Goal: Find contact information: Find contact information

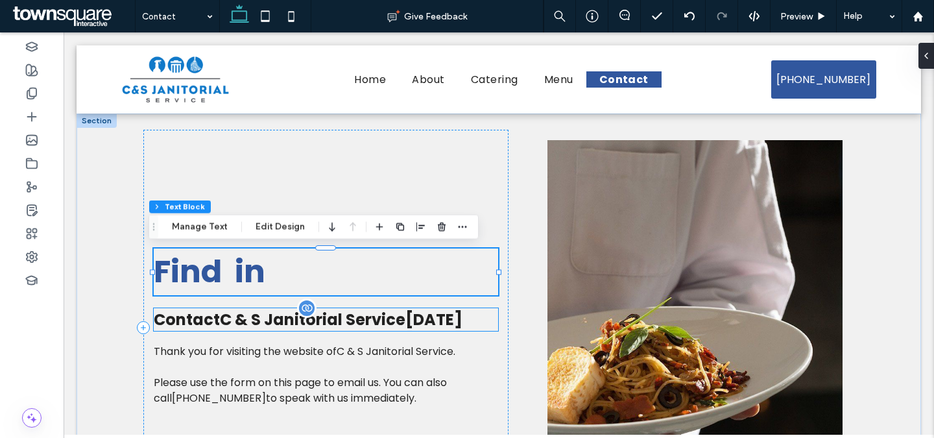
click at [382, 315] on span "C & S Janitorial Service" at bounding box center [312, 319] width 185 height 21
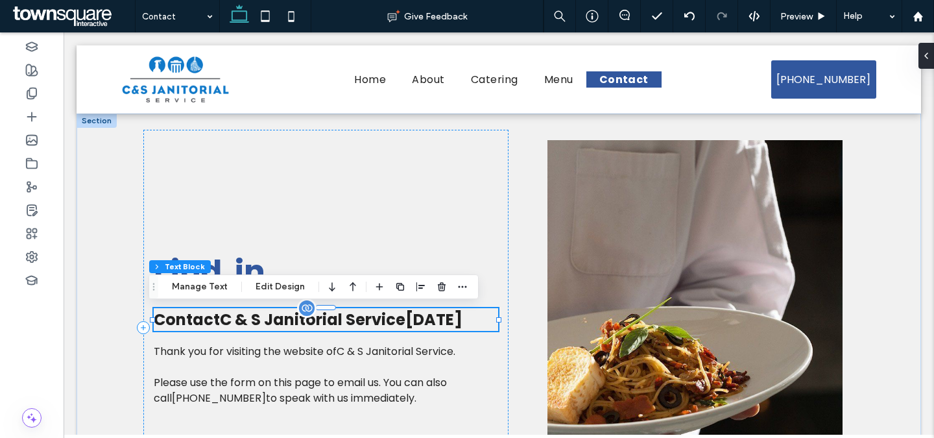
click at [337, 322] on span "C & S Janitorial Service" at bounding box center [312, 319] width 185 height 21
click at [320, 322] on span "C & S Janitorial Service" at bounding box center [312, 319] width 185 height 21
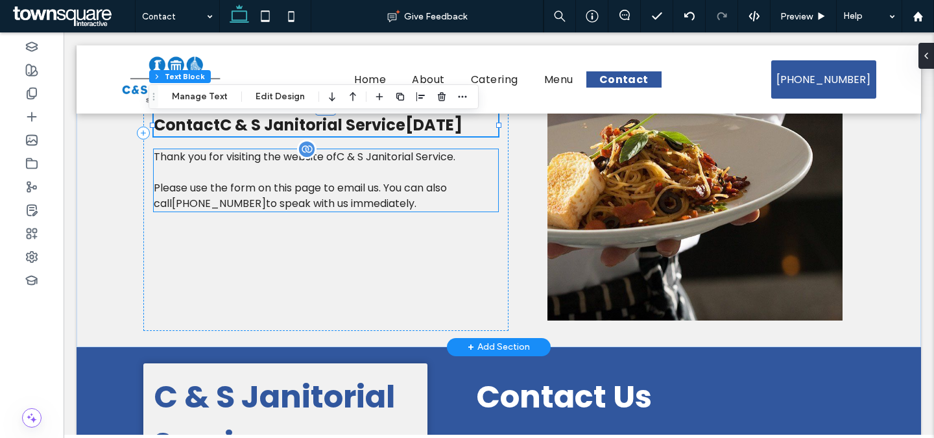
scroll to position [90, 0]
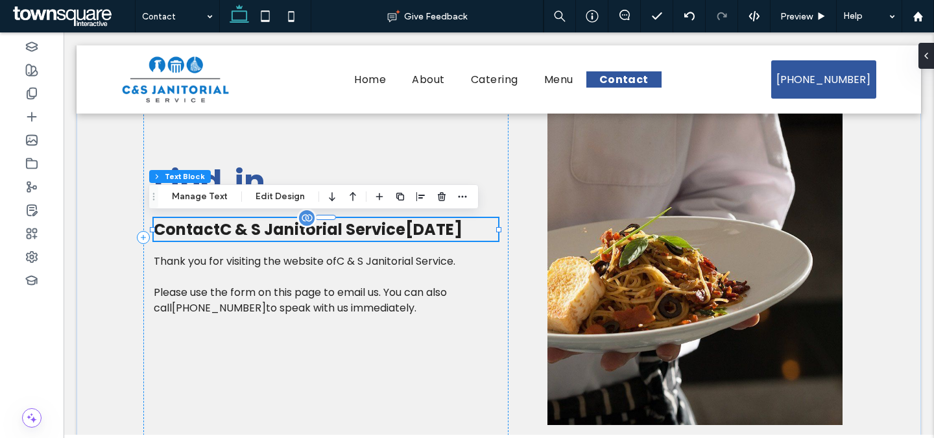
click at [446, 228] on span "Contact C & S Janitorial Service [DATE]" at bounding box center [308, 228] width 309 height 21
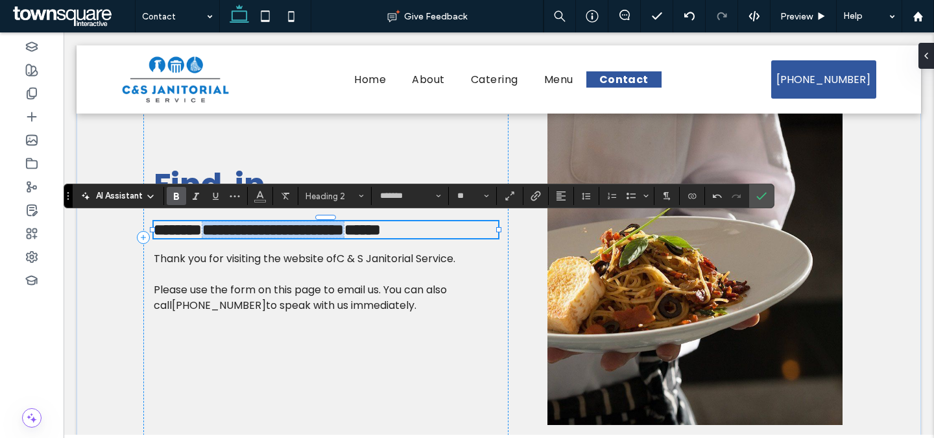
click at [344, 231] on span "**********" at bounding box center [272, 230] width 141 height 16
click at [696, 198] on icon "Connect To Data" at bounding box center [692, 196] width 10 height 10
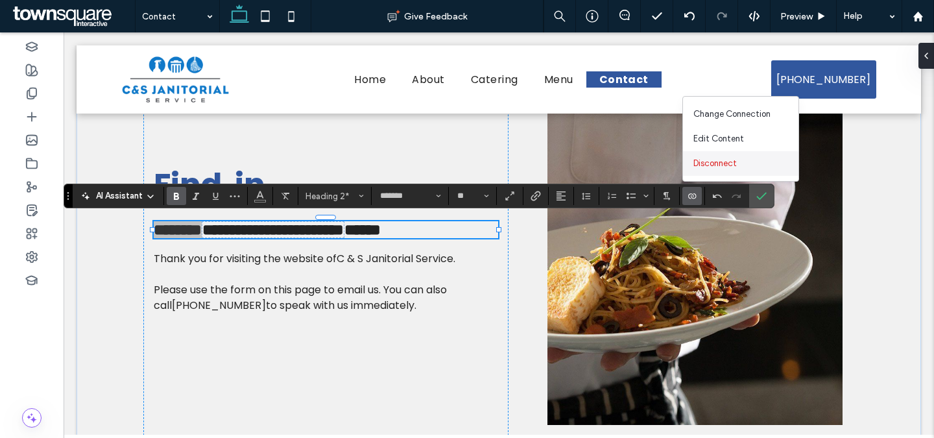
click at [715, 160] on span "Disconnect" at bounding box center [714, 163] width 43 height 13
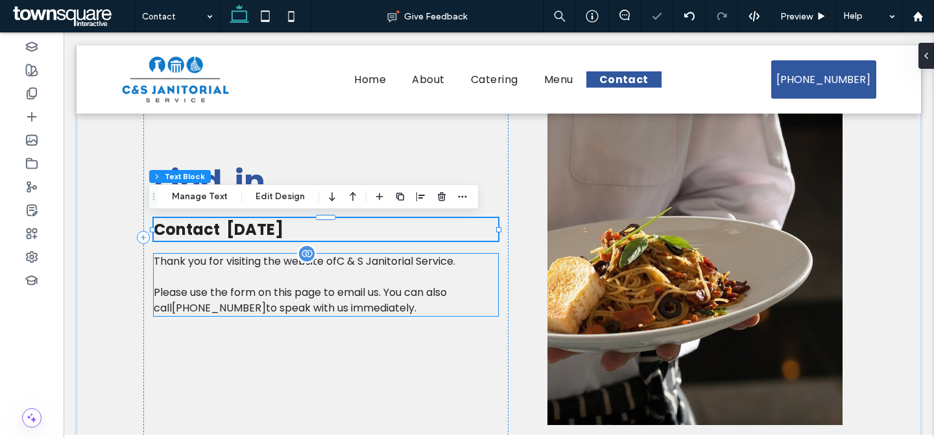
click at [368, 265] on span "C & S Janitorial Service" at bounding box center [394, 261] width 117 height 15
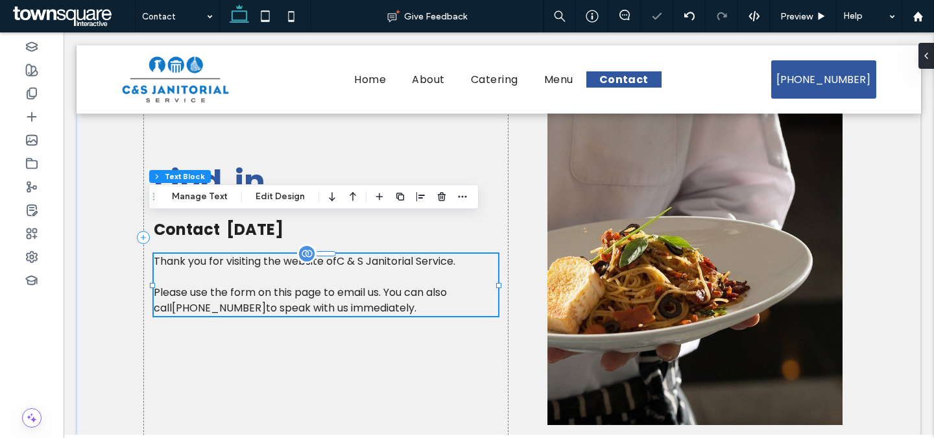
click at [368, 265] on span "C & S Janitorial Service" at bounding box center [394, 261] width 117 height 15
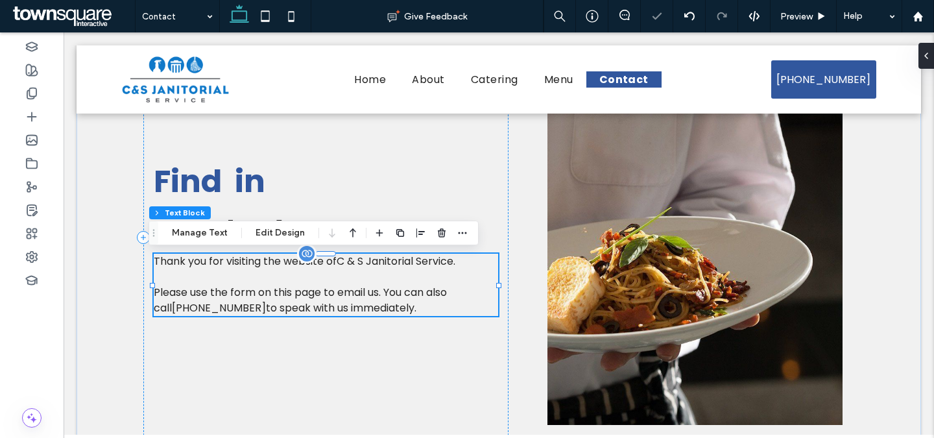
click at [388, 261] on span "C & S Janitorial Service" at bounding box center [394, 261] width 117 height 15
click at [331, 281] on p at bounding box center [326, 277] width 344 height 16
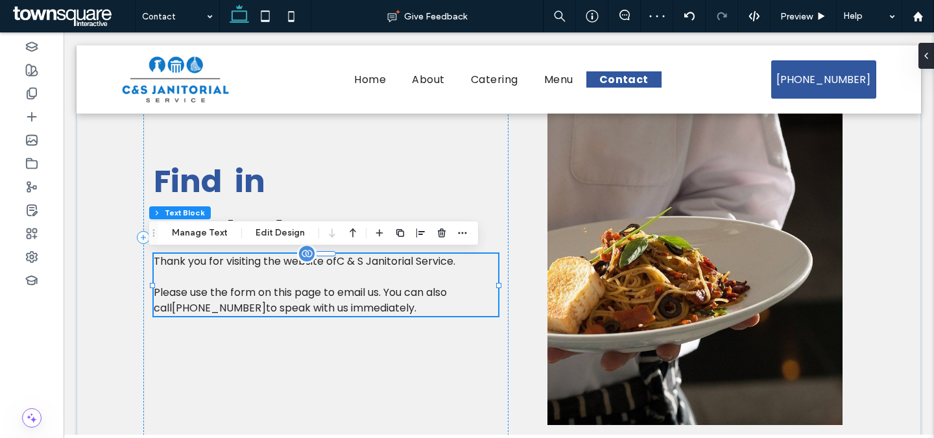
click at [406, 299] on span "Please use the form on this page to email us. You can also call [PHONE_NUMBER] …" at bounding box center [300, 300] width 293 height 30
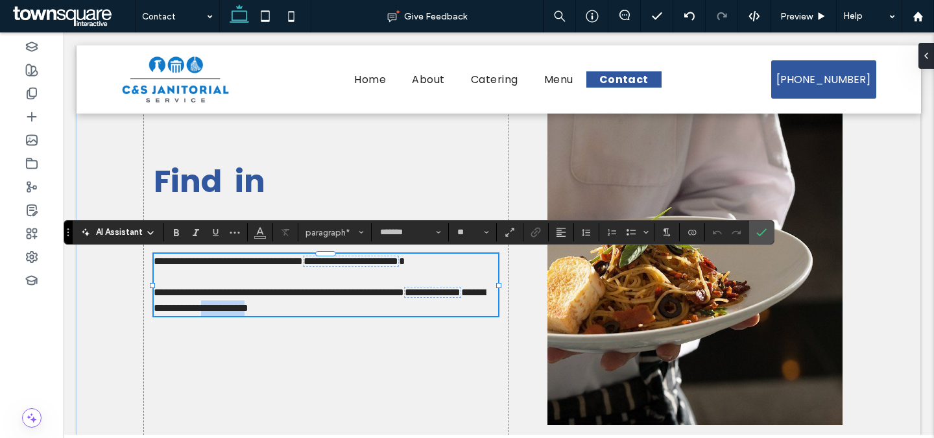
click at [364, 304] on span "**********" at bounding box center [319, 300] width 331 height 26
click at [398, 260] on span "**********" at bounding box center [350, 261] width 95 height 10
click at [696, 232] on icon "Connect To Data" at bounding box center [692, 232] width 10 height 10
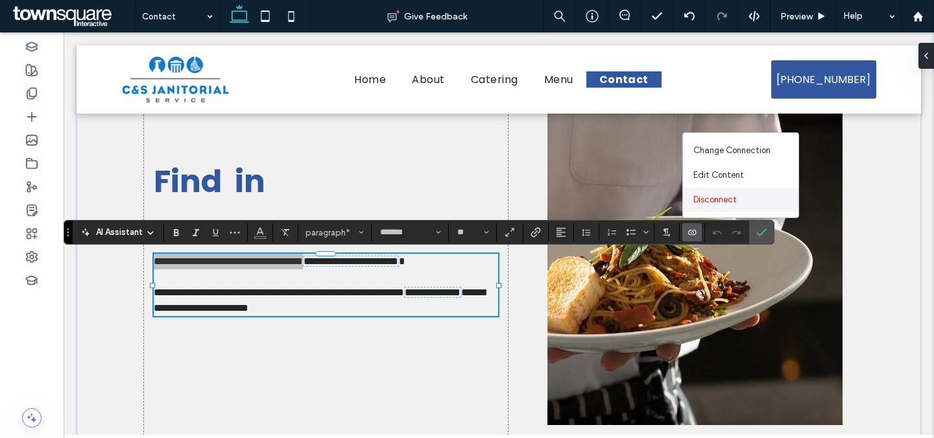
drag, startPoint x: 716, startPoint y: 202, endPoint x: 642, endPoint y: 172, distance: 80.1
click at [716, 202] on span "Disconnect" at bounding box center [714, 199] width 43 height 13
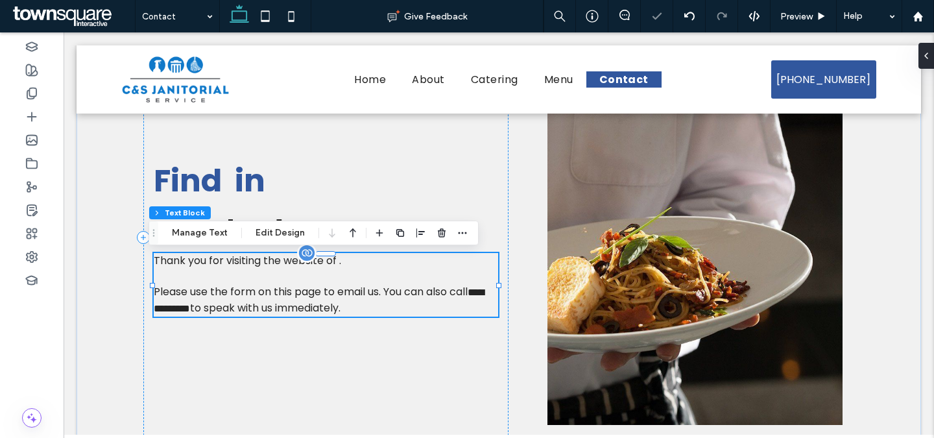
click at [239, 303] on span "**********" at bounding box center [319, 300] width 330 height 26
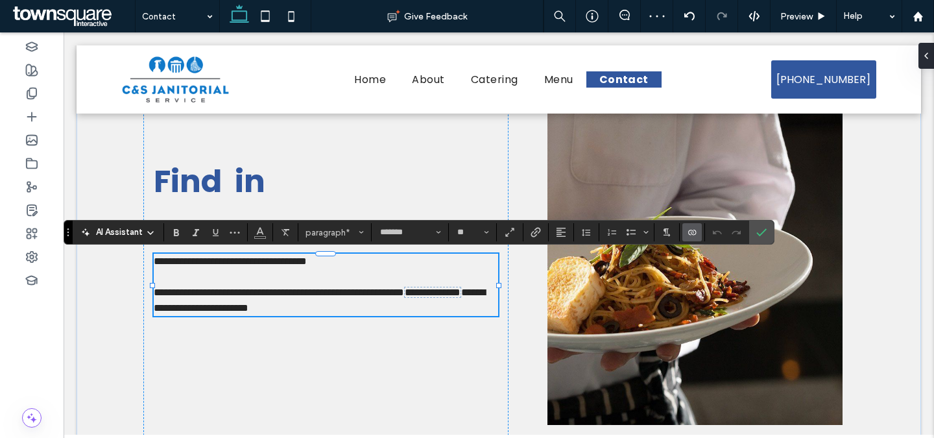
click at [692, 230] on use "Connect To Data" at bounding box center [692, 232] width 8 height 5
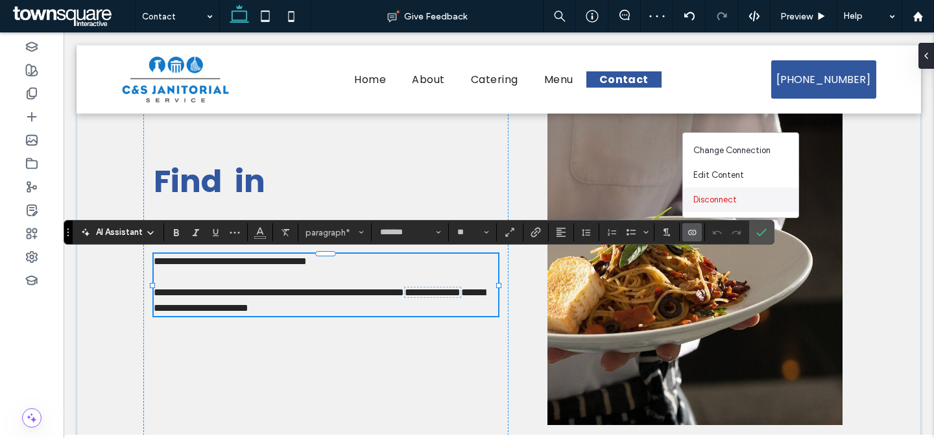
click at [710, 202] on span "Disconnect" at bounding box center [714, 199] width 43 height 13
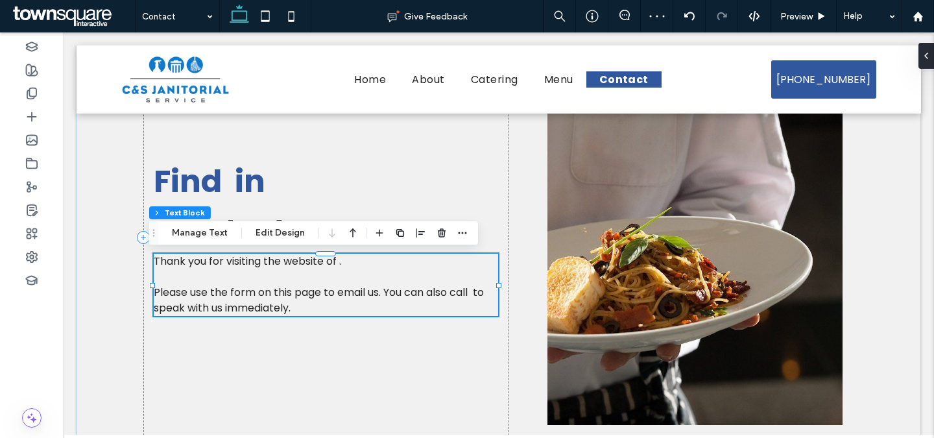
click at [348, 298] on span "Please use the form on this page to email us. You can also call to speak with u…" at bounding box center [319, 300] width 330 height 30
